Goal: Task Accomplishment & Management: Use online tool/utility

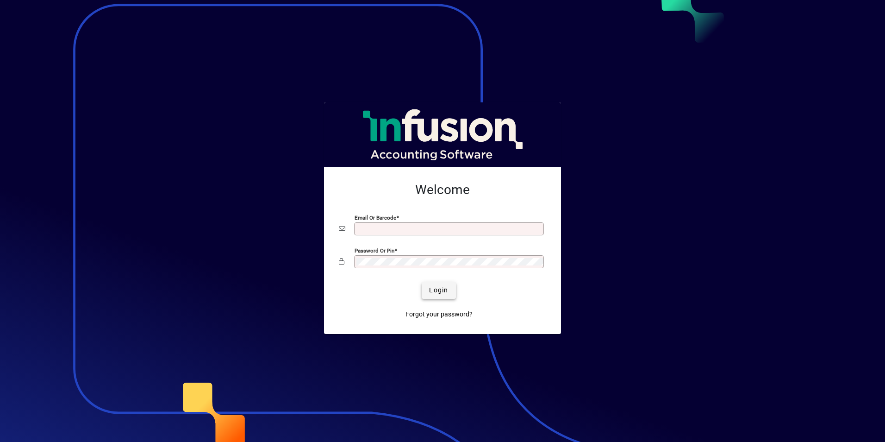
type input "**********"
click at [439, 293] on span "Login" at bounding box center [438, 290] width 19 height 10
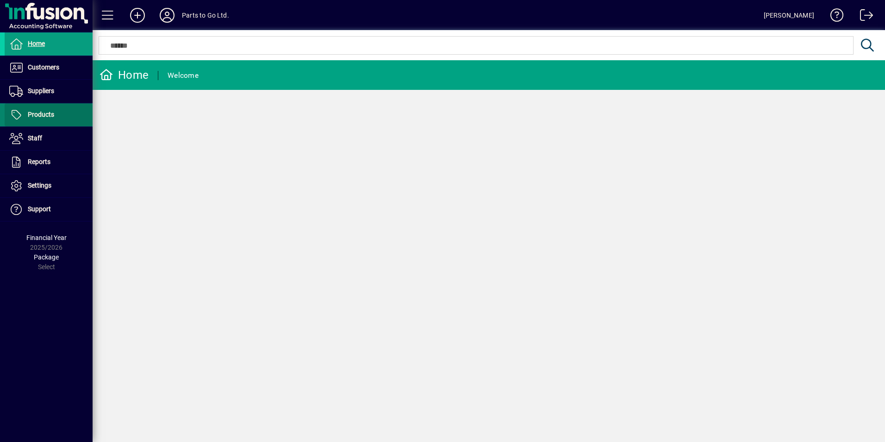
click at [52, 118] on span "Products" at bounding box center [41, 114] width 26 height 7
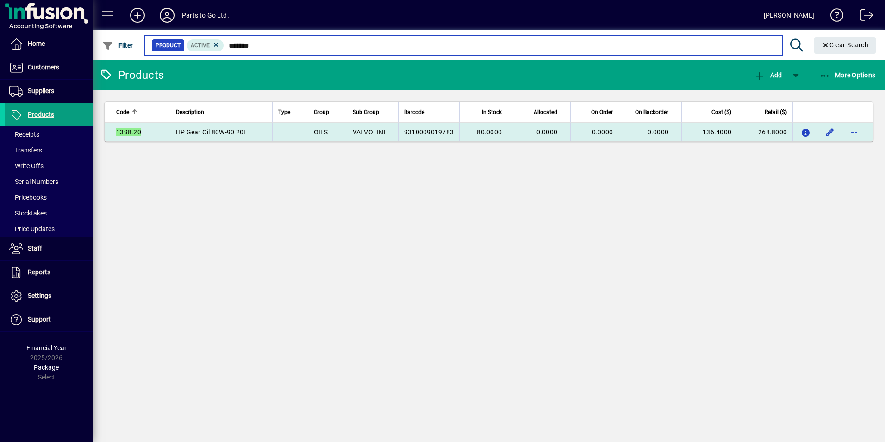
type input "*******"
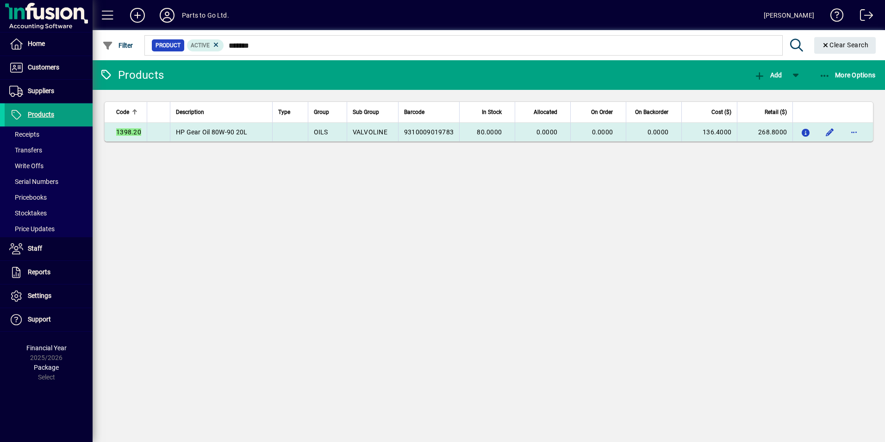
click at [458, 134] on td "9310009019783" at bounding box center [428, 132] width 61 height 19
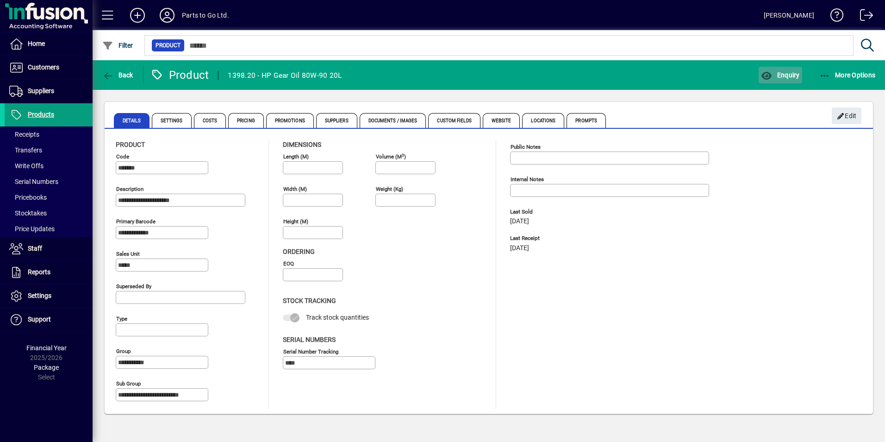
click at [784, 75] on span "Enquiry" at bounding box center [780, 74] width 38 height 7
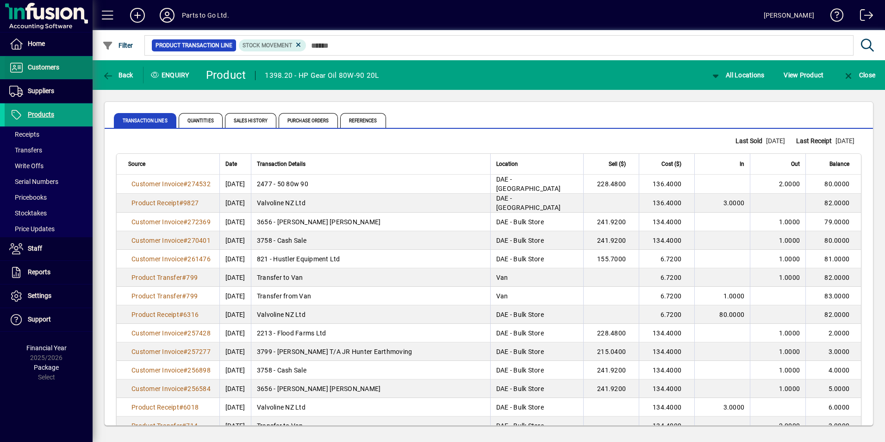
click at [54, 62] on span "Customers" at bounding box center [32, 67] width 55 height 11
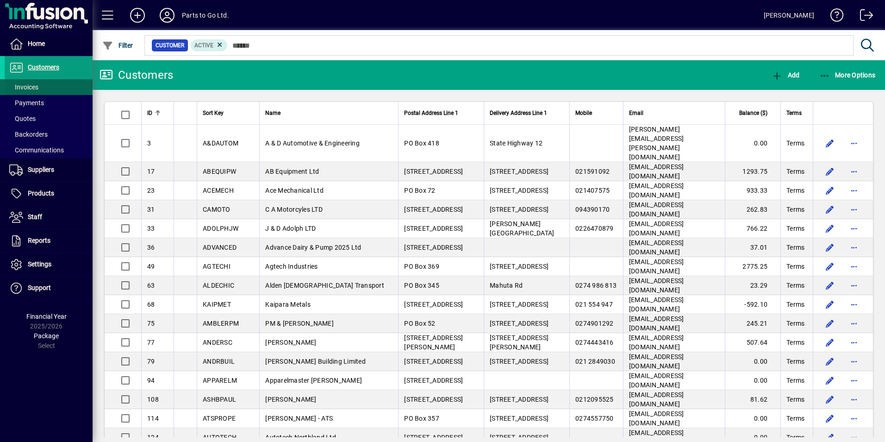
click at [30, 84] on span "Invoices" at bounding box center [23, 86] width 29 height 7
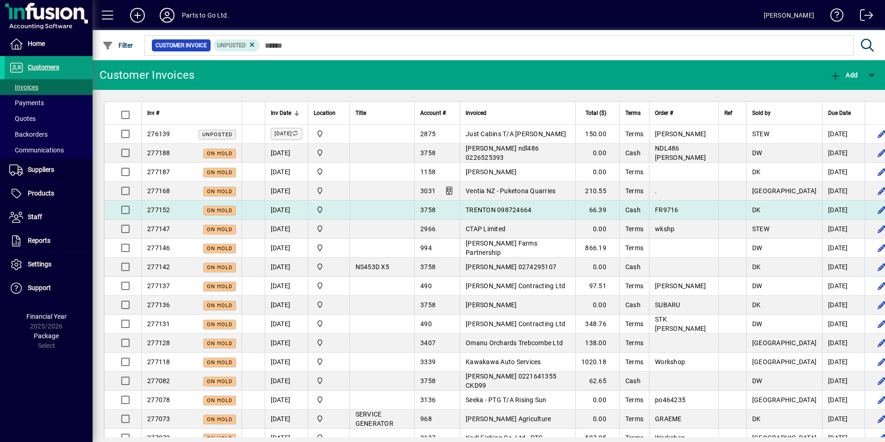
click at [407, 209] on td at bounding box center [381, 209] width 65 height 19
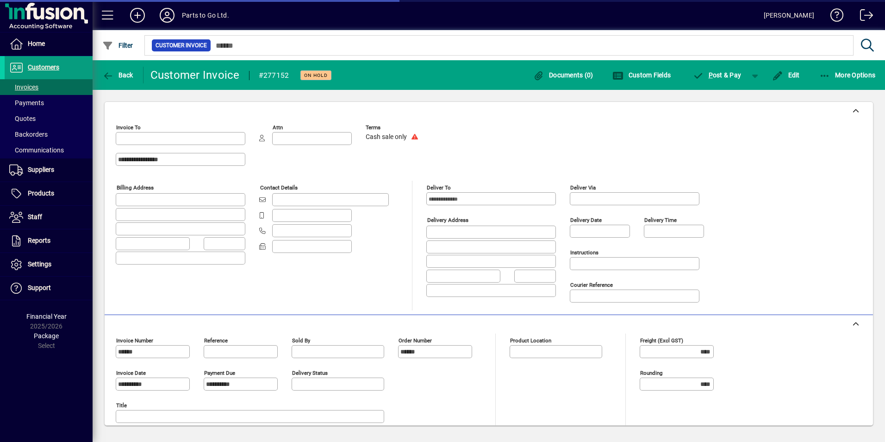
type input "**********"
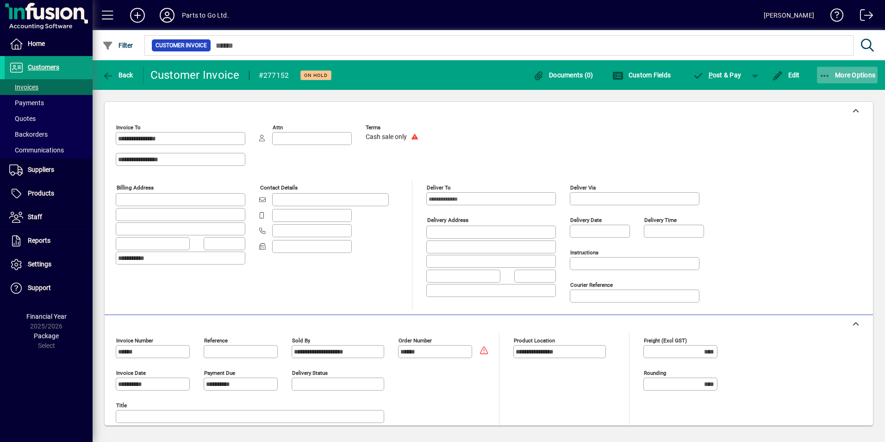
click at [826, 74] on icon "button" at bounding box center [825, 75] width 12 height 9
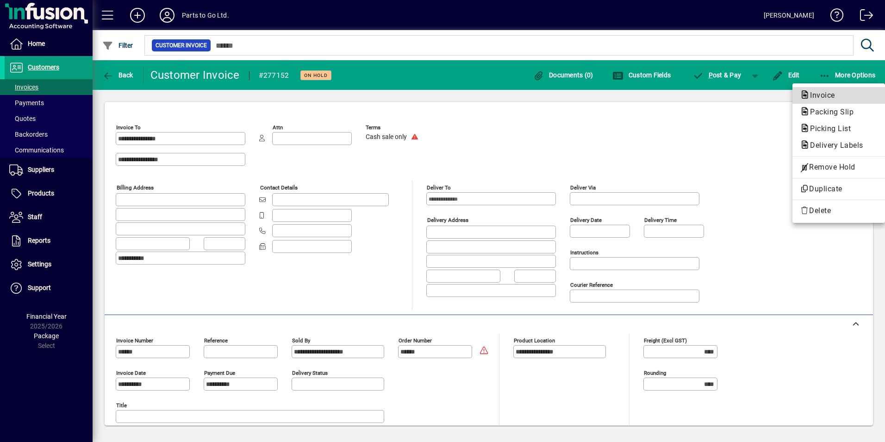
click at [823, 96] on span "Invoice" at bounding box center [820, 95] width 40 height 9
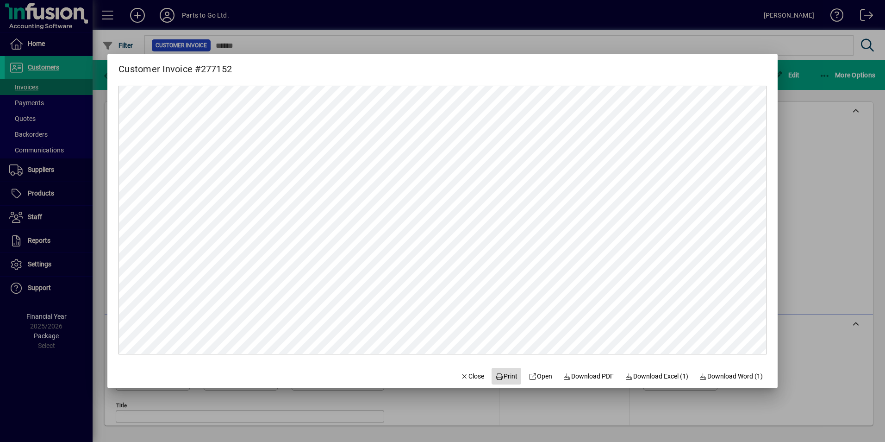
click at [501, 375] on span "Print" at bounding box center [506, 376] width 22 height 10
click at [814, 193] on div at bounding box center [442, 221] width 885 height 442
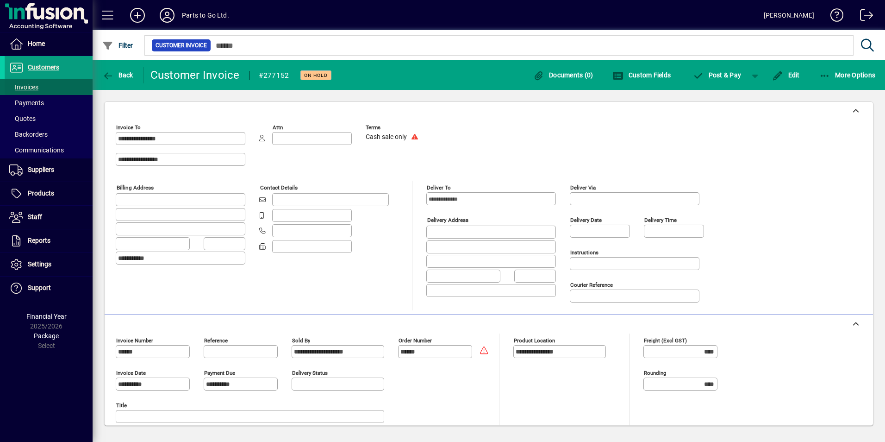
click at [18, 86] on span "Invoices" at bounding box center [23, 86] width 29 height 7
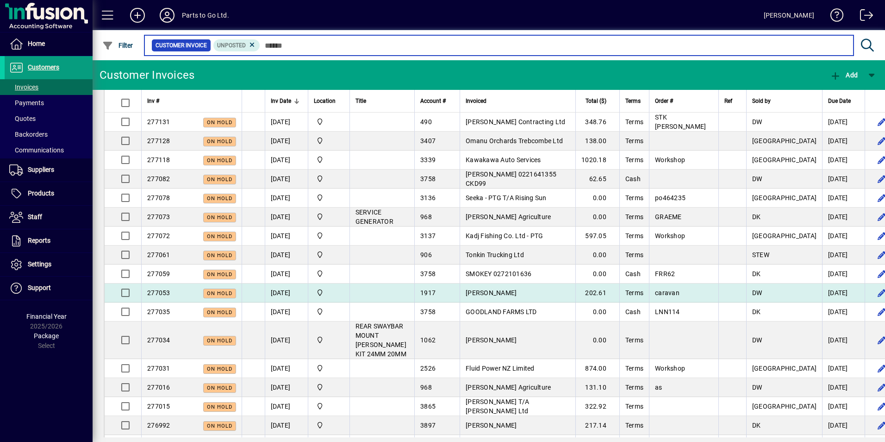
scroll to position [185, 0]
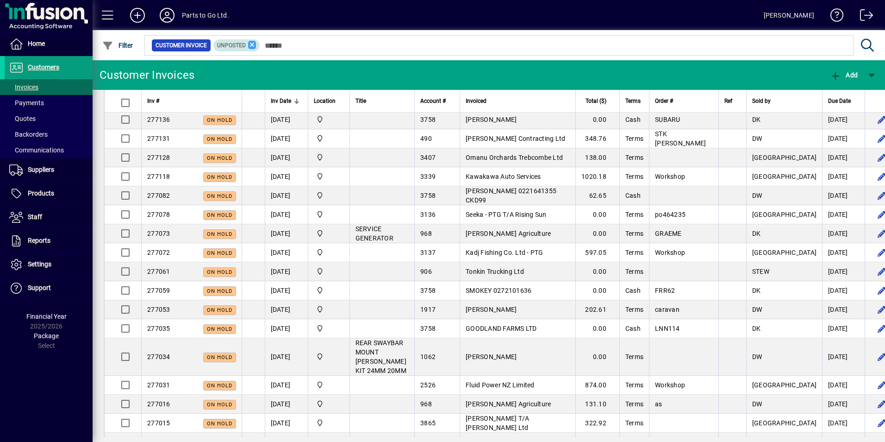
click at [249, 44] on icon at bounding box center [252, 45] width 8 height 8
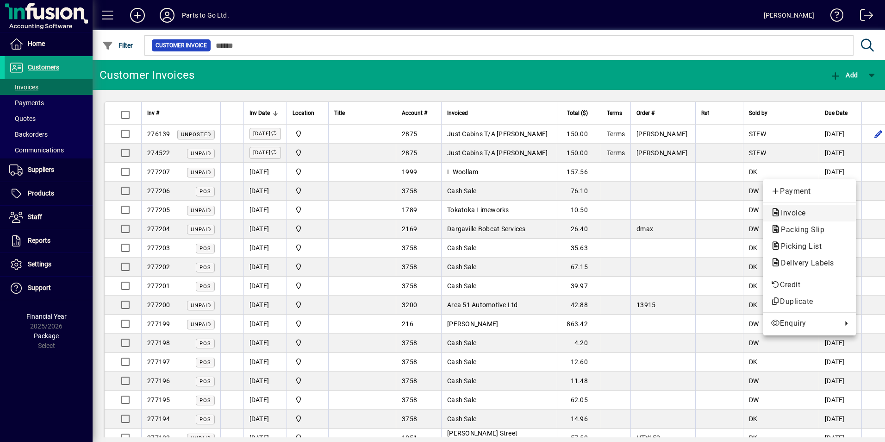
click at [786, 212] on span "Invoice" at bounding box center [791, 212] width 40 height 9
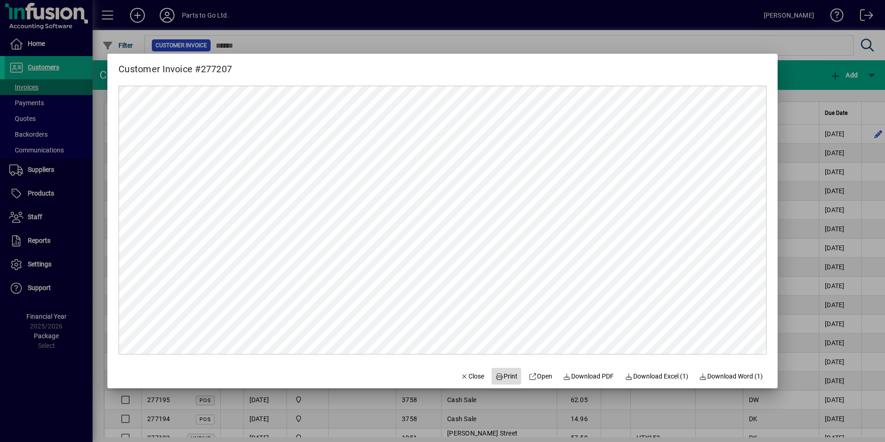
click at [509, 376] on span "Print" at bounding box center [506, 376] width 22 height 10
drag, startPoint x: 616, startPoint y: 41, endPoint x: 602, endPoint y: 45, distance: 14.5
click at [616, 41] on div at bounding box center [442, 221] width 885 height 442
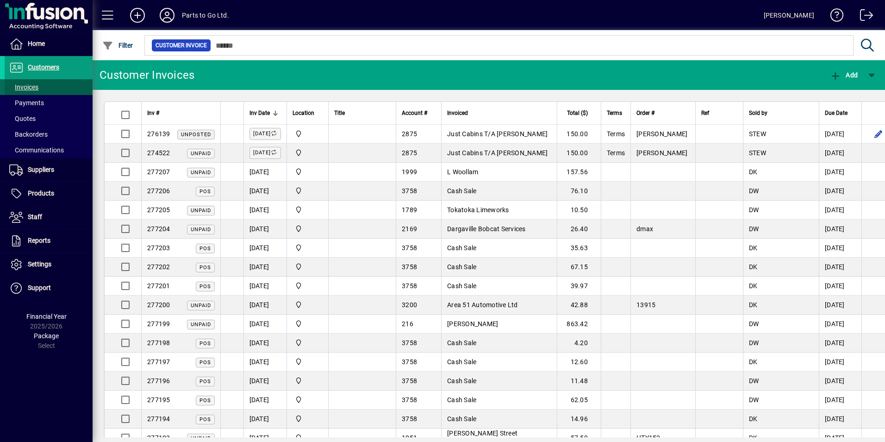
click at [27, 85] on span "Invoices" at bounding box center [23, 86] width 29 height 7
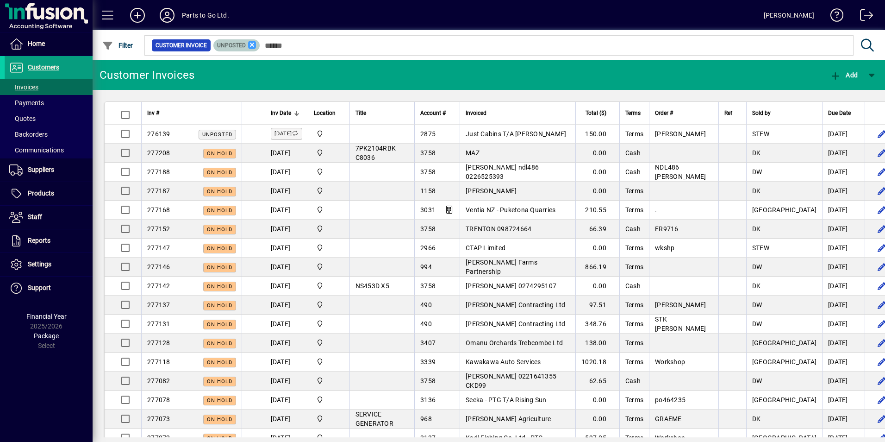
click at [254, 44] on icon at bounding box center [252, 45] width 8 height 8
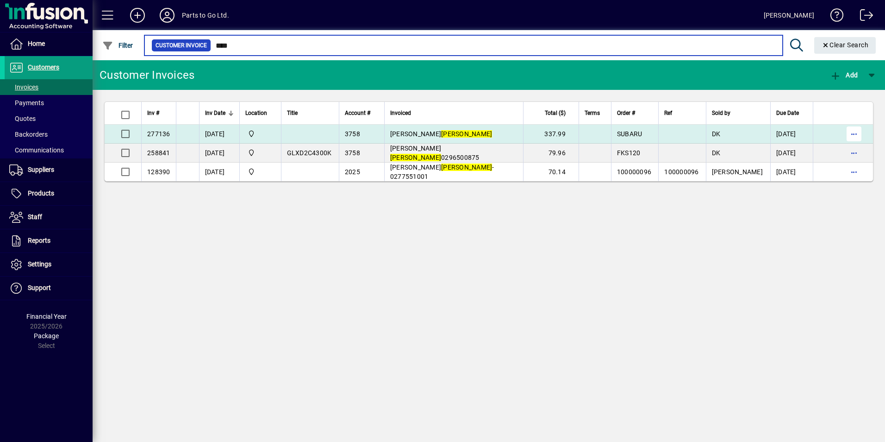
type input "****"
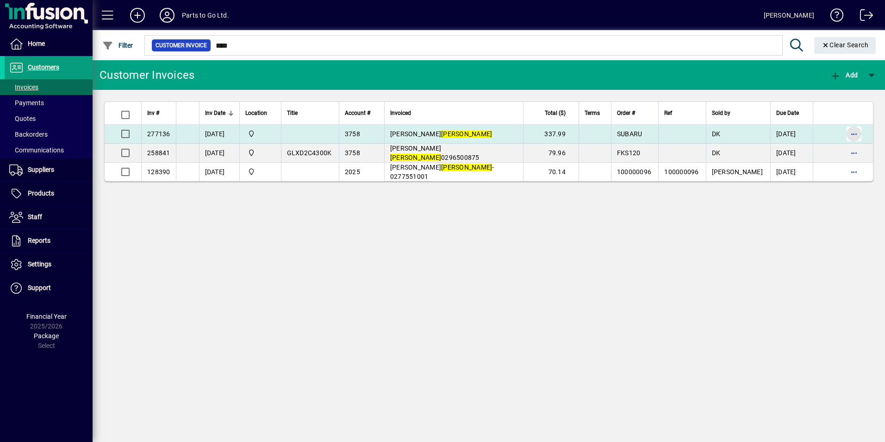
click at [852, 136] on span "button" at bounding box center [854, 134] width 22 height 22
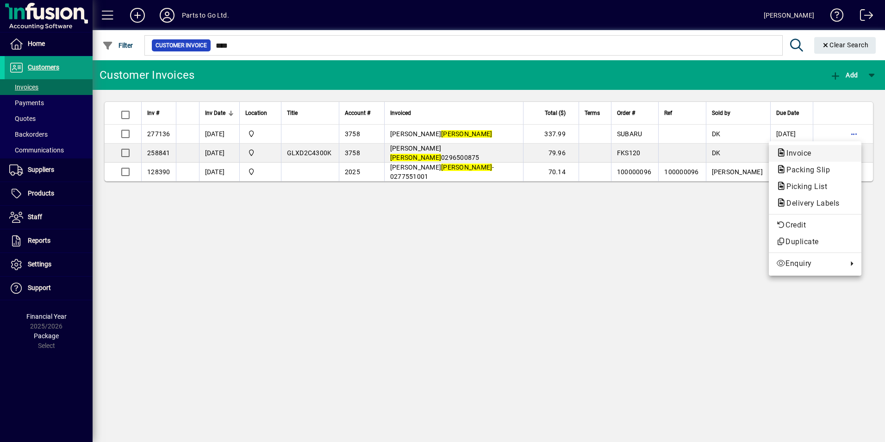
click at [789, 154] on span "Invoice" at bounding box center [796, 153] width 40 height 9
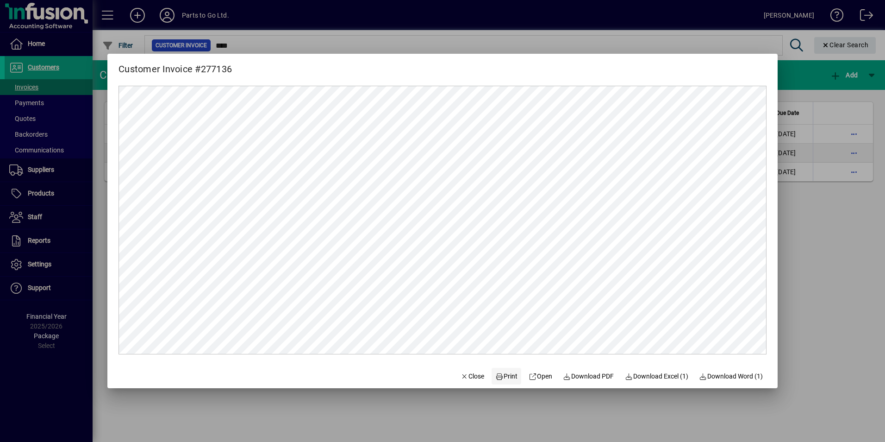
click at [513, 376] on span at bounding box center [507, 376] width 30 height 22
click at [502, 412] on div at bounding box center [442, 221] width 885 height 442
